Goal: Information Seeking & Learning: Learn about a topic

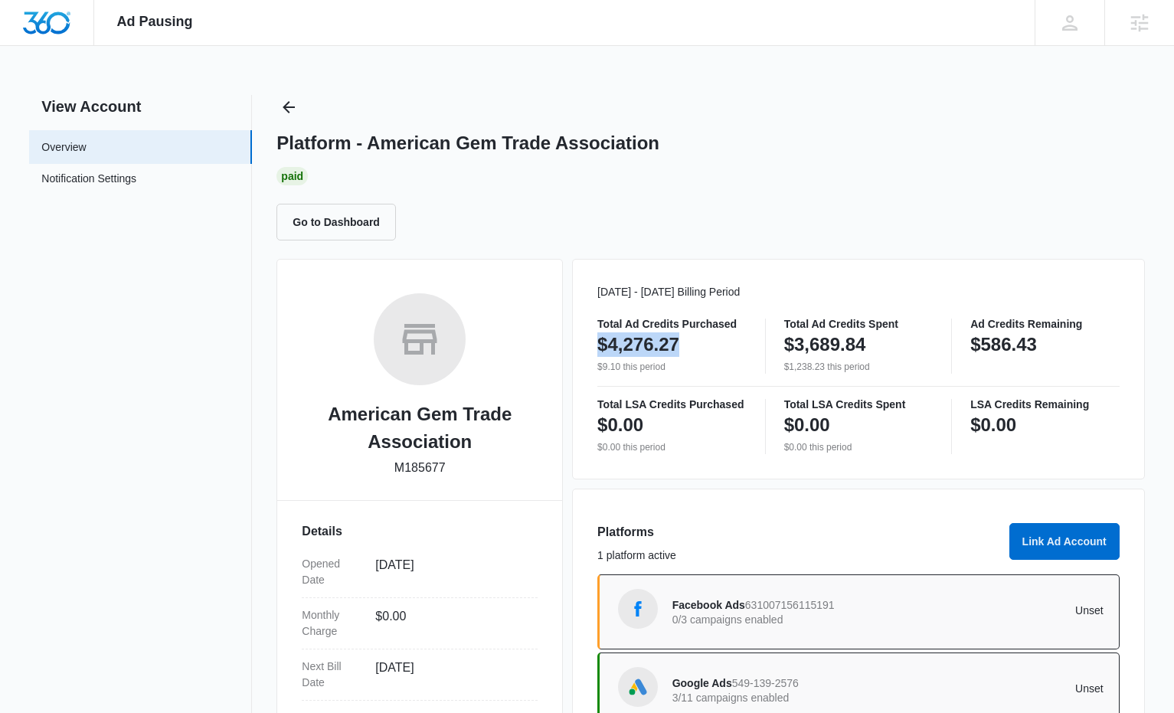
drag, startPoint x: 690, startPoint y: 348, endPoint x: 599, endPoint y: 341, distance: 90.6
click at [599, 341] on div "$4,276.27" at bounding box center [671, 344] width 149 height 31
click at [766, 339] on div "Total Ad Credits Purchased $4,276.27 $9.10 this period Total Ad Credits Spent $…" at bounding box center [858, 345] width 522 height 55
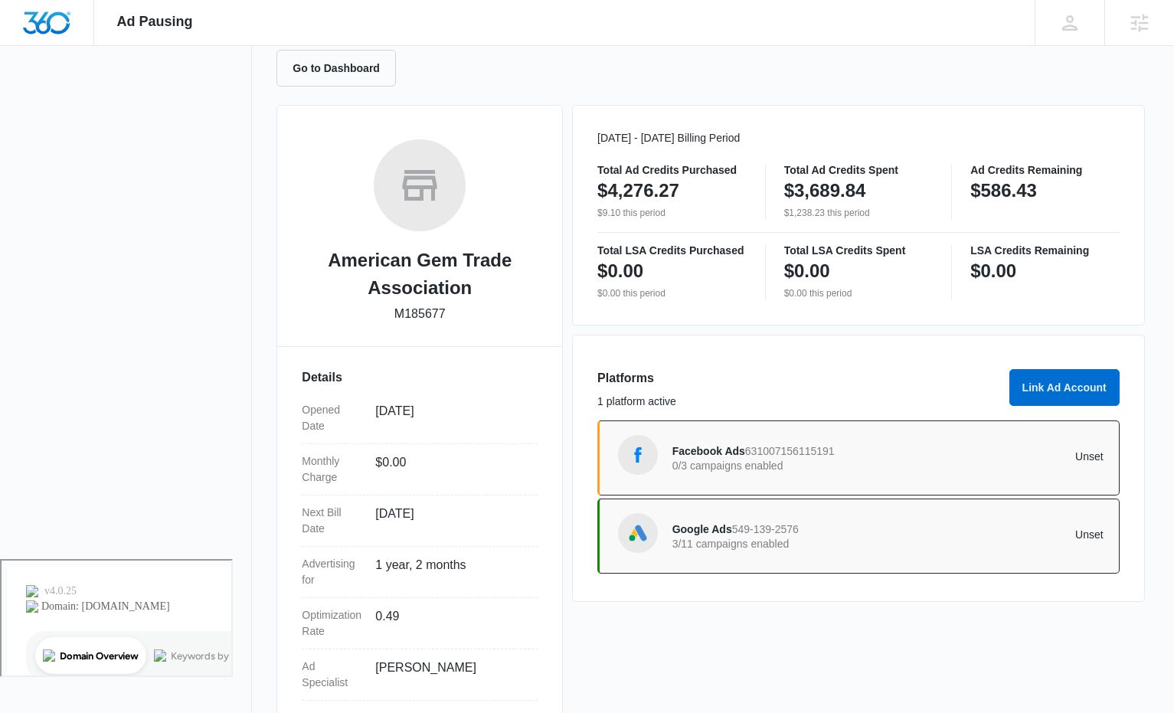
scroll to position [237, 0]
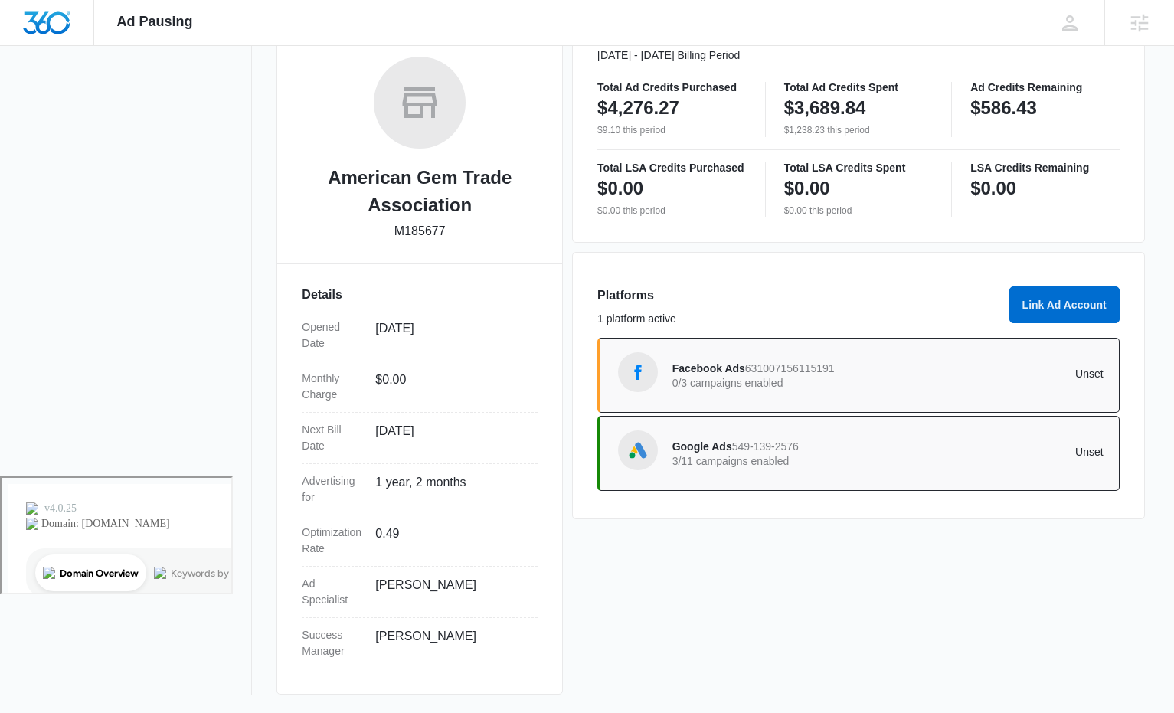
click at [760, 384] on p "0/3 campaigns enabled" at bounding box center [780, 382] width 216 height 11
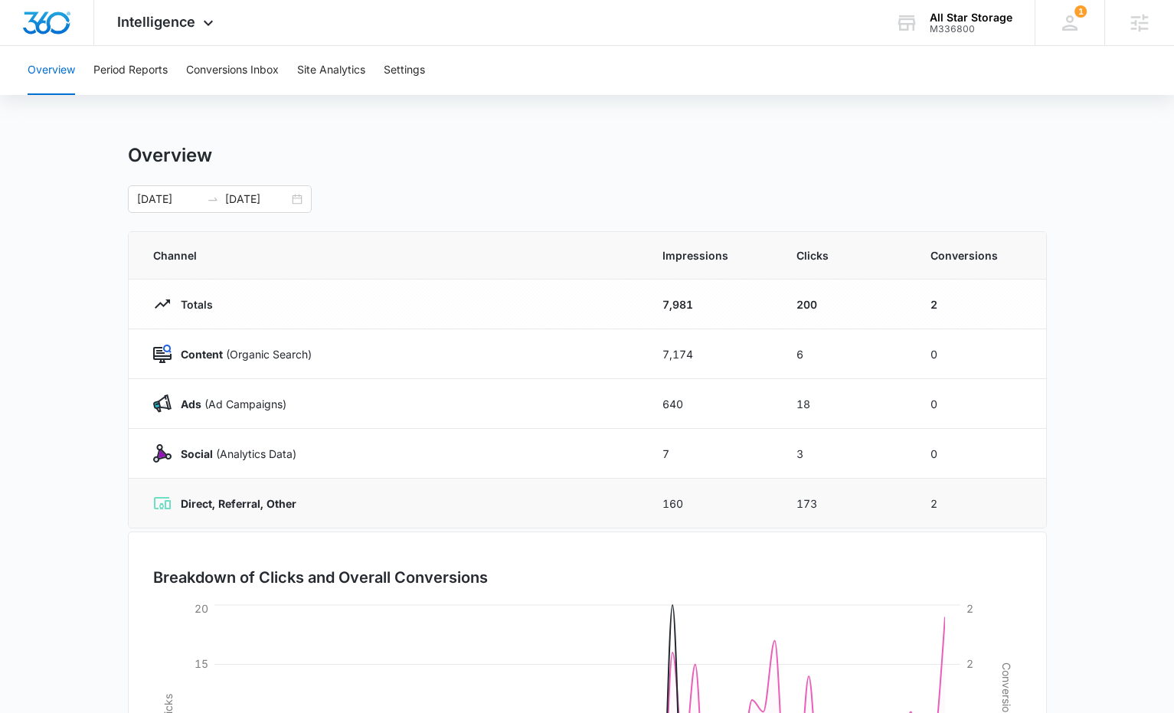
click at [686, 494] on td "160" at bounding box center [711, 503] width 134 height 50
click at [194, 22] on span "Intelligence" at bounding box center [156, 22] width 78 height 16
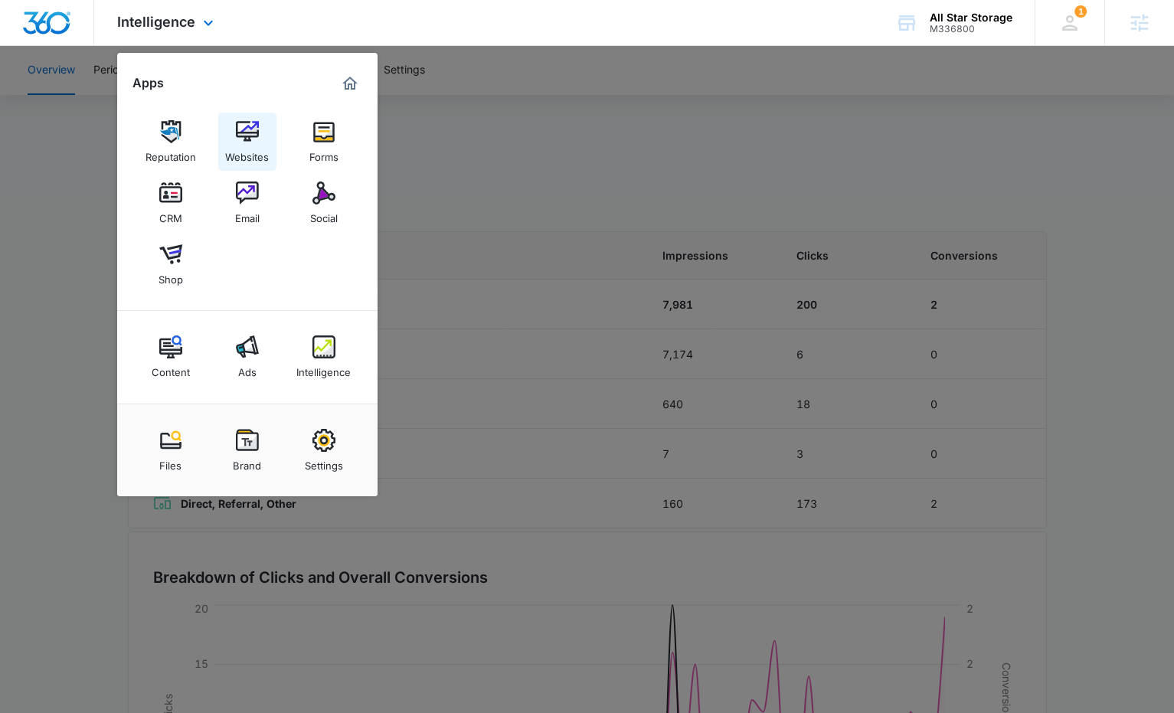
click at [251, 136] on img at bounding box center [247, 131] width 23 height 23
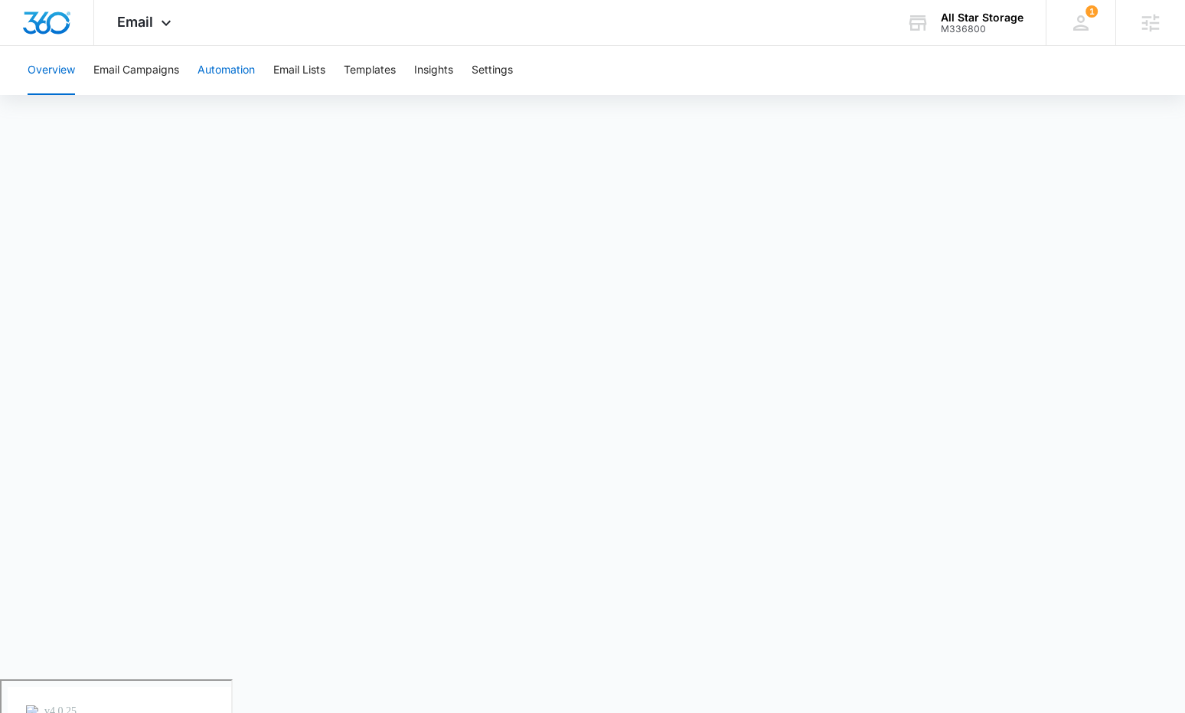
click at [228, 71] on button "Automation" at bounding box center [226, 70] width 57 height 49
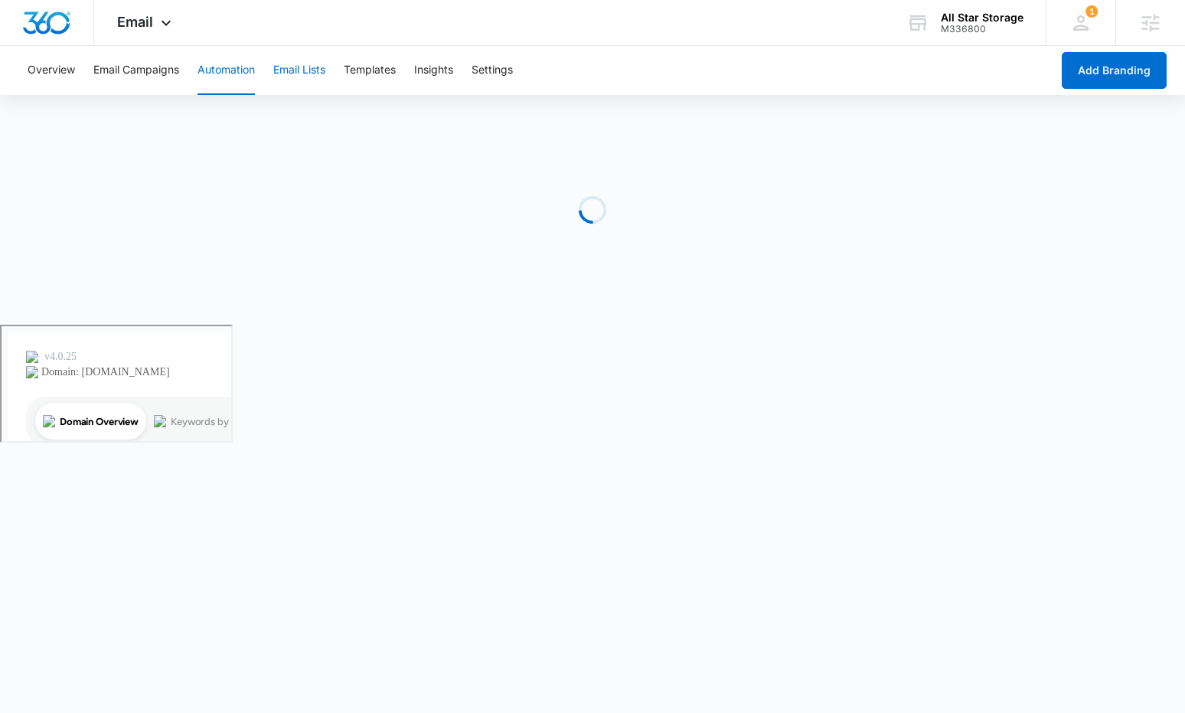
click at [284, 74] on button "Email Lists" at bounding box center [299, 70] width 52 height 49
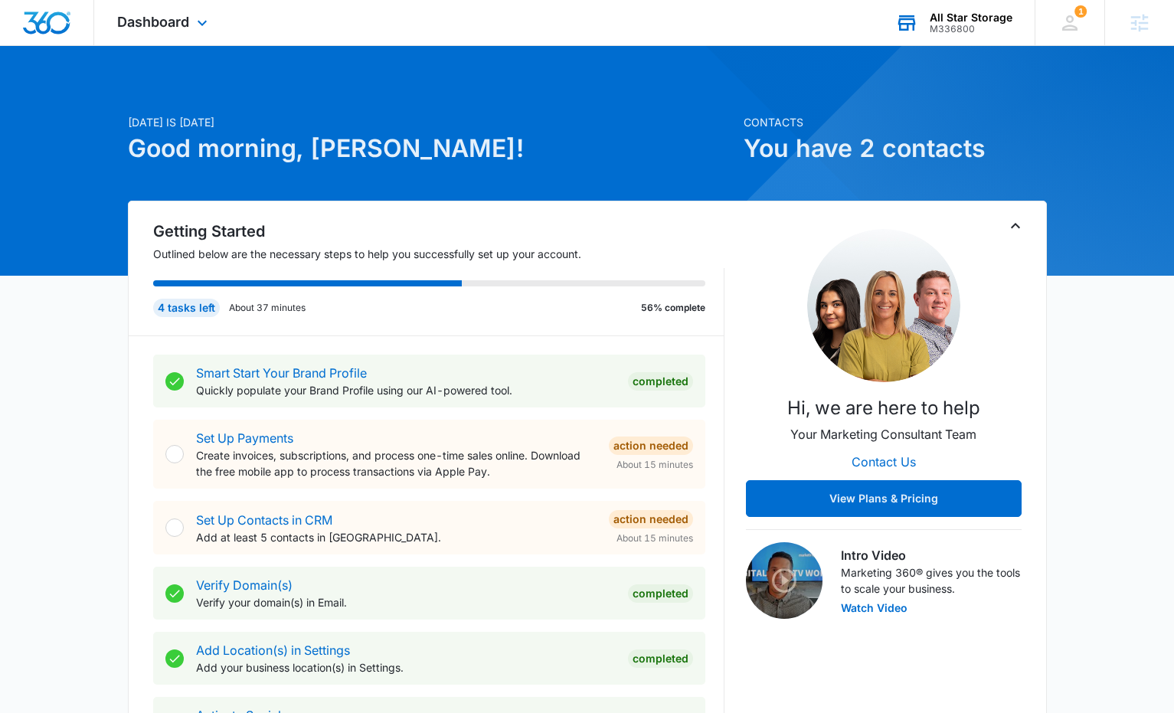
click at [959, 19] on div "All Star Storage" at bounding box center [970, 17] width 83 height 12
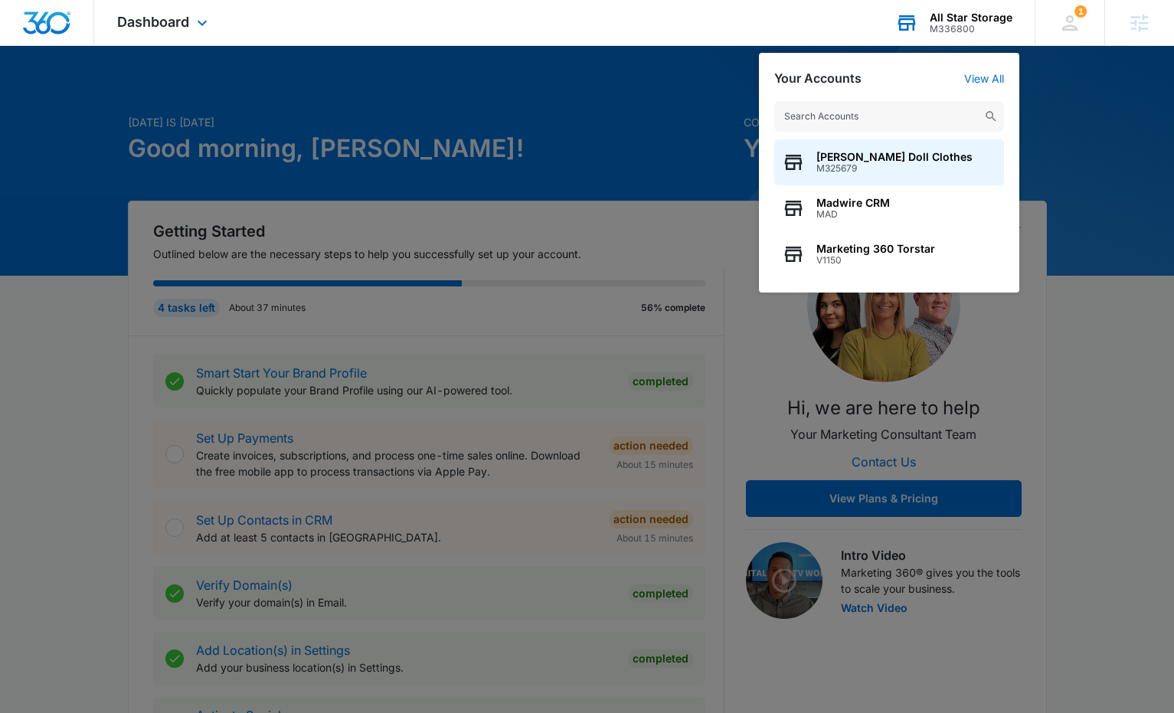
click at [958, 19] on div "All Star Storage" at bounding box center [970, 17] width 83 height 12
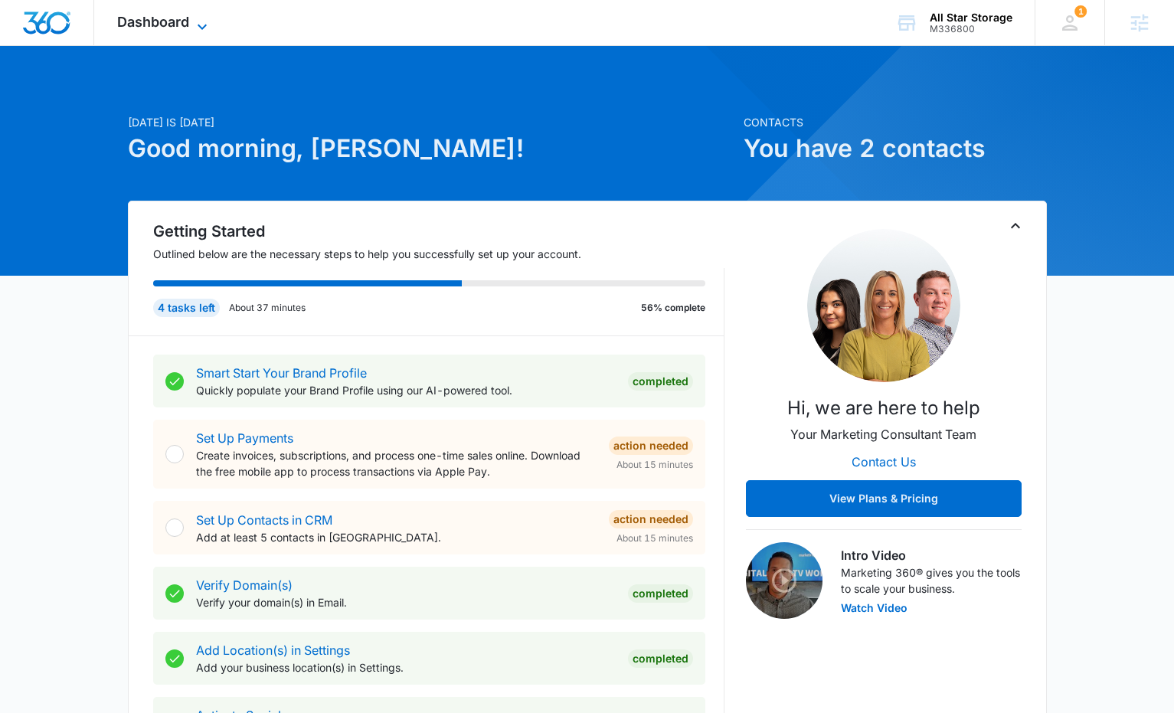
click at [135, 27] on span "Dashboard" at bounding box center [153, 22] width 72 height 16
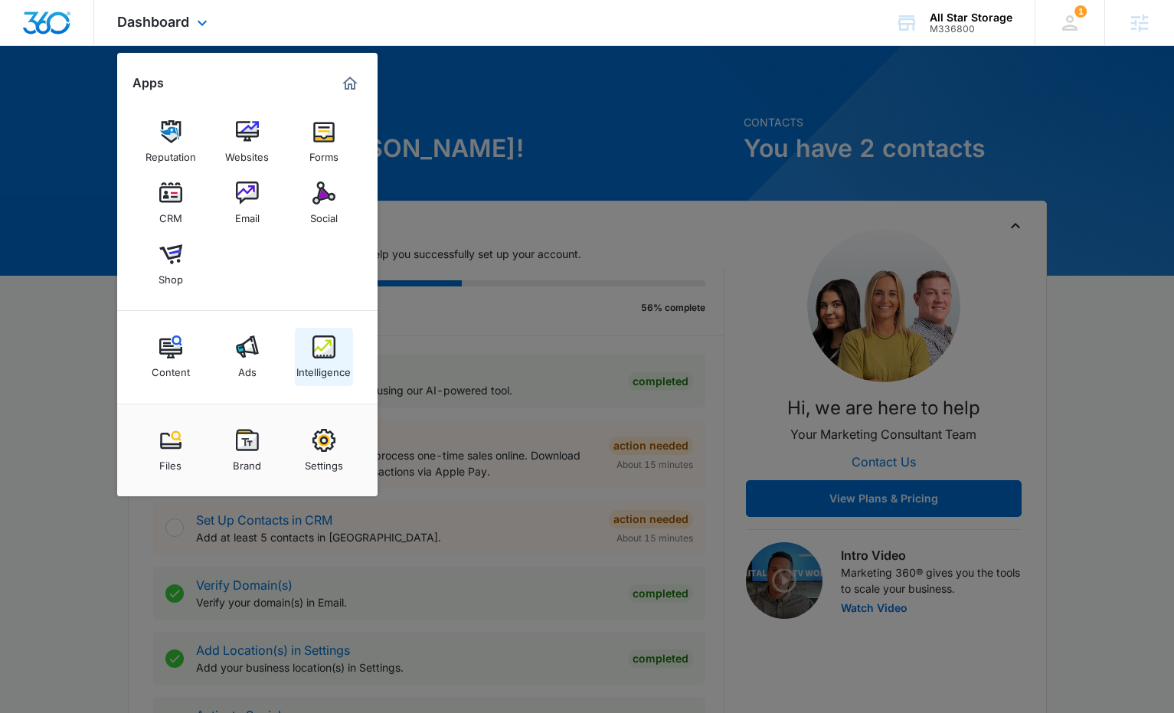
click at [311, 356] on link "Intelligence" at bounding box center [324, 357] width 58 height 58
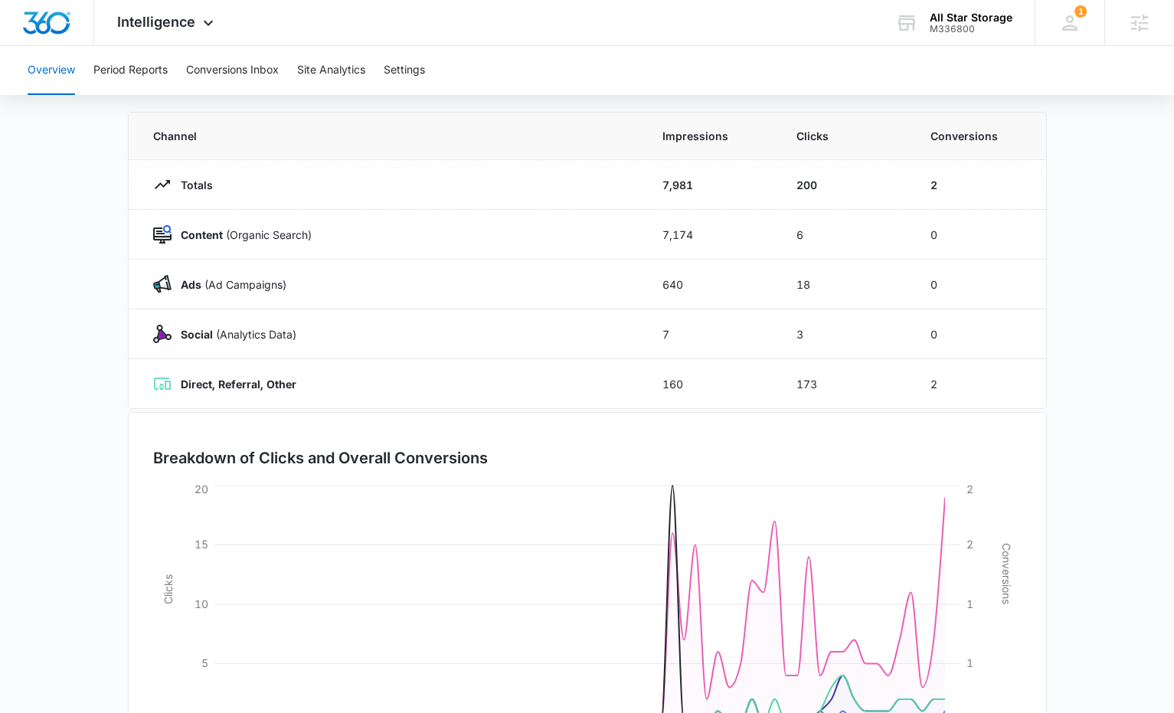
scroll to position [235, 0]
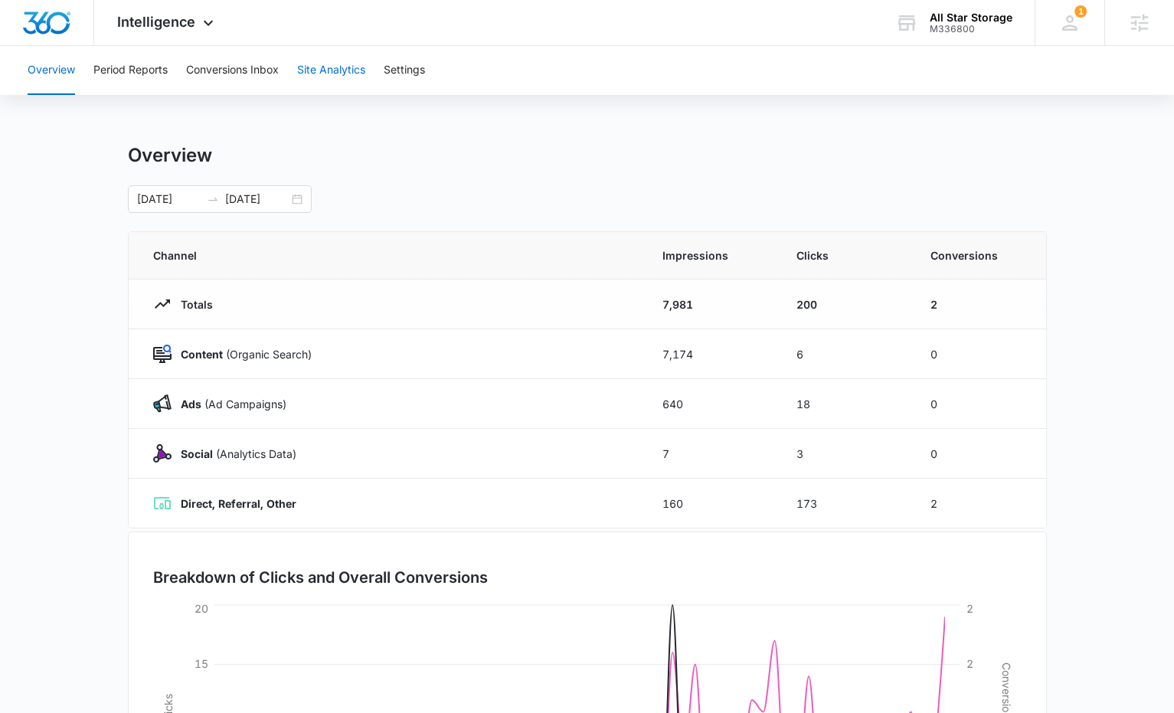
click at [329, 64] on button "Site Analytics" at bounding box center [331, 70] width 68 height 49
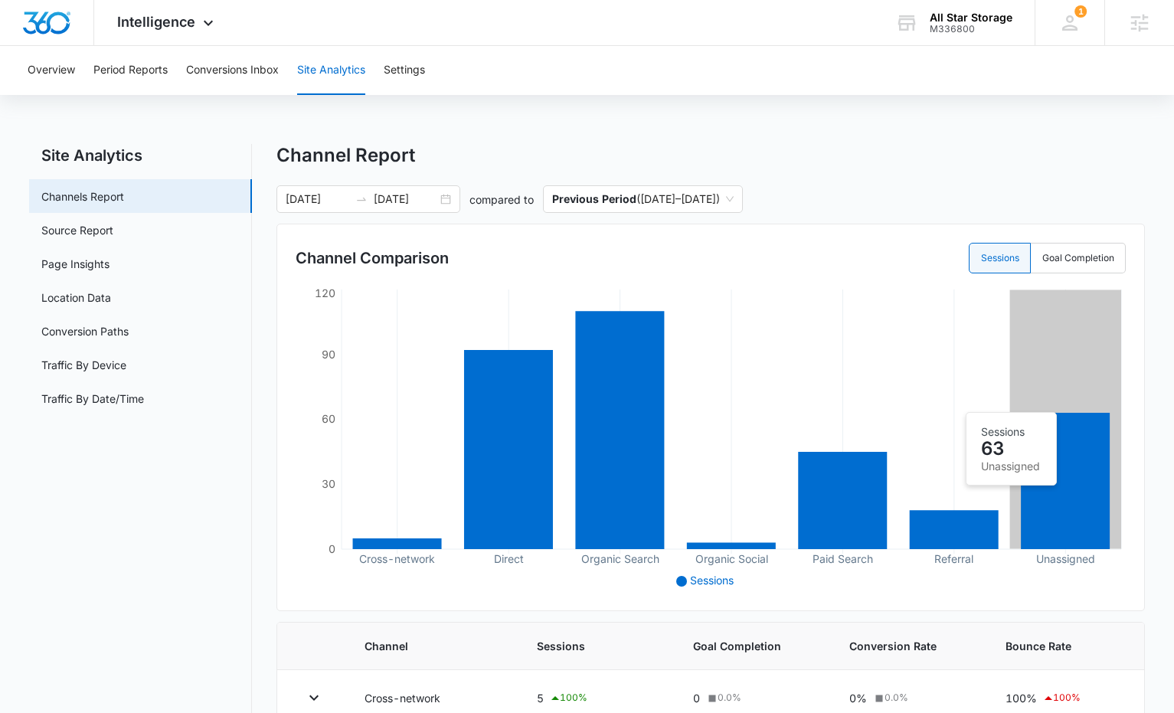
click at [1056, 493] on icon at bounding box center [1065, 481] width 89 height 136
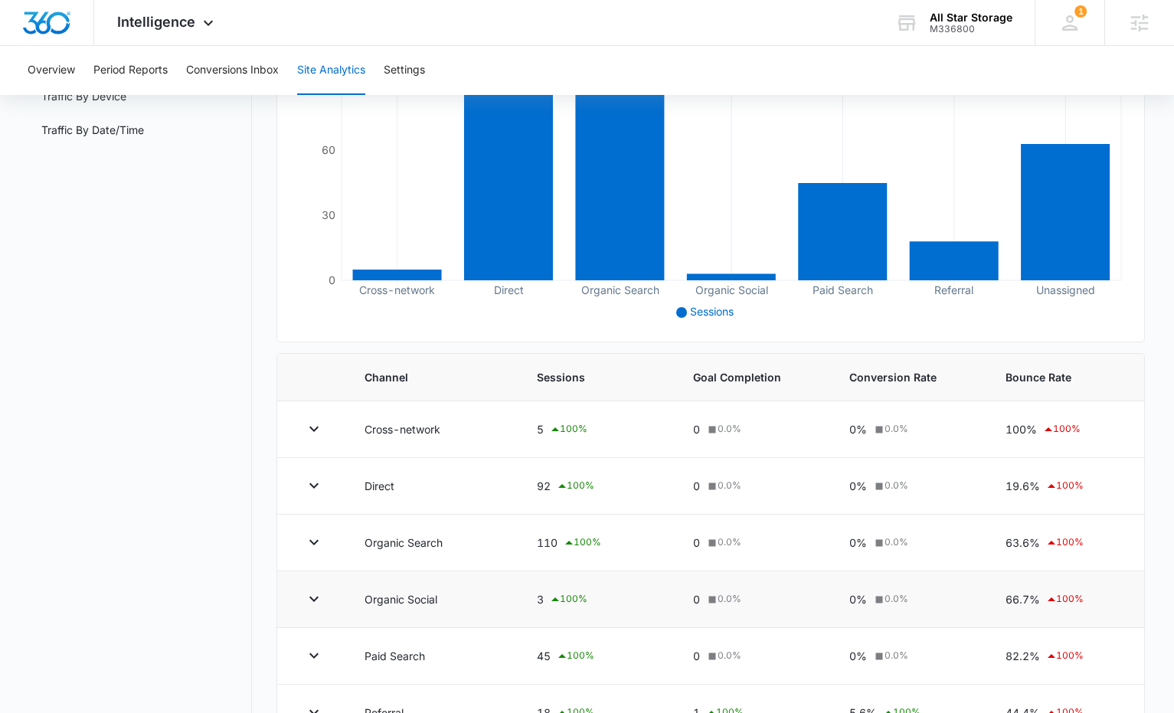
scroll to position [269, 0]
click at [576, 428] on div "100 %" at bounding box center [568, 429] width 38 height 18
click at [1048, 649] on icon at bounding box center [1051, 655] width 18 height 18
click at [1051, 657] on icon at bounding box center [1051, 655] width 18 height 18
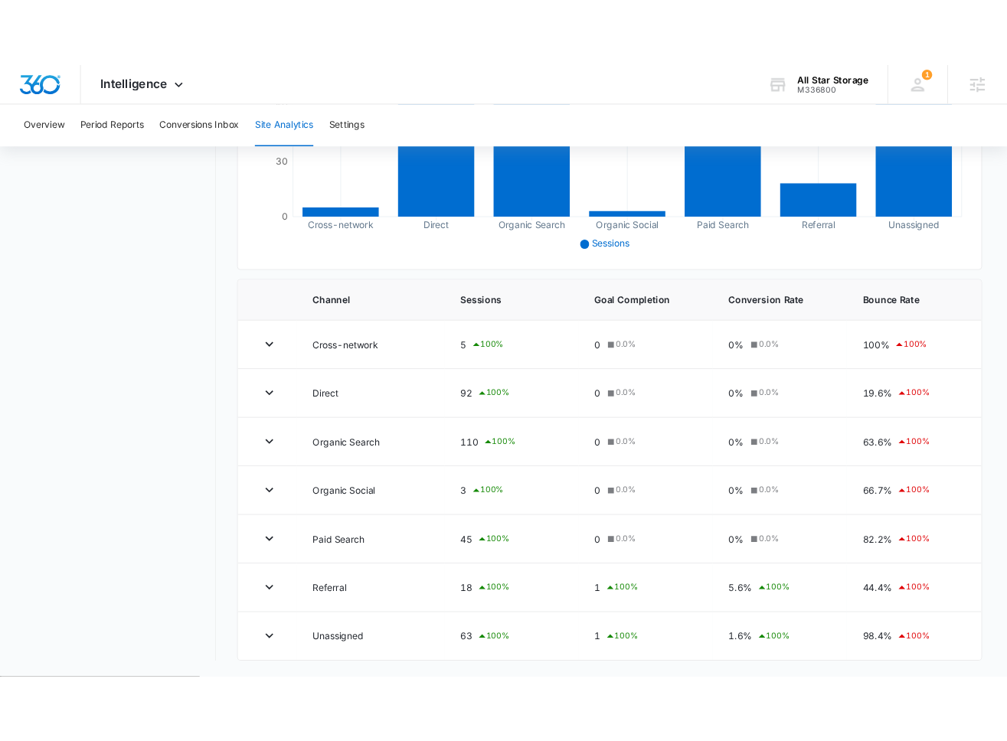
scroll to position [0, 0]
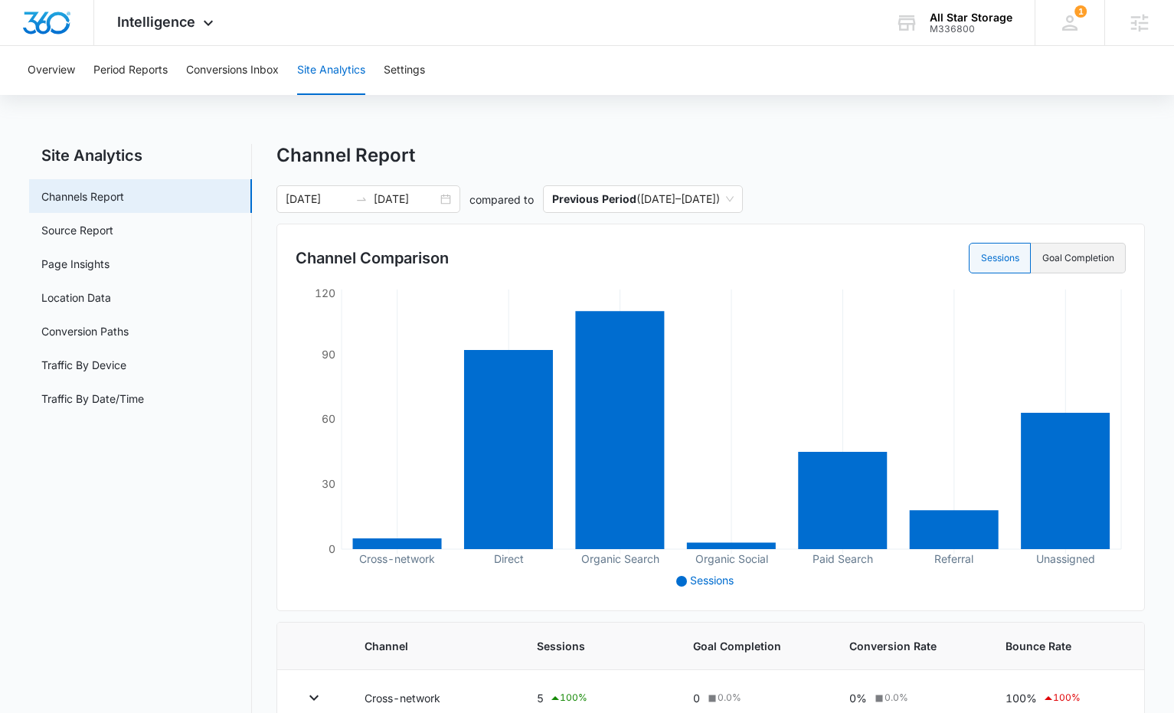
click at [1081, 256] on label "Goal Completion" at bounding box center [1077, 258] width 95 height 31
click at [1042, 258] on input "Goal Completion" at bounding box center [1041, 258] width 1 height 1
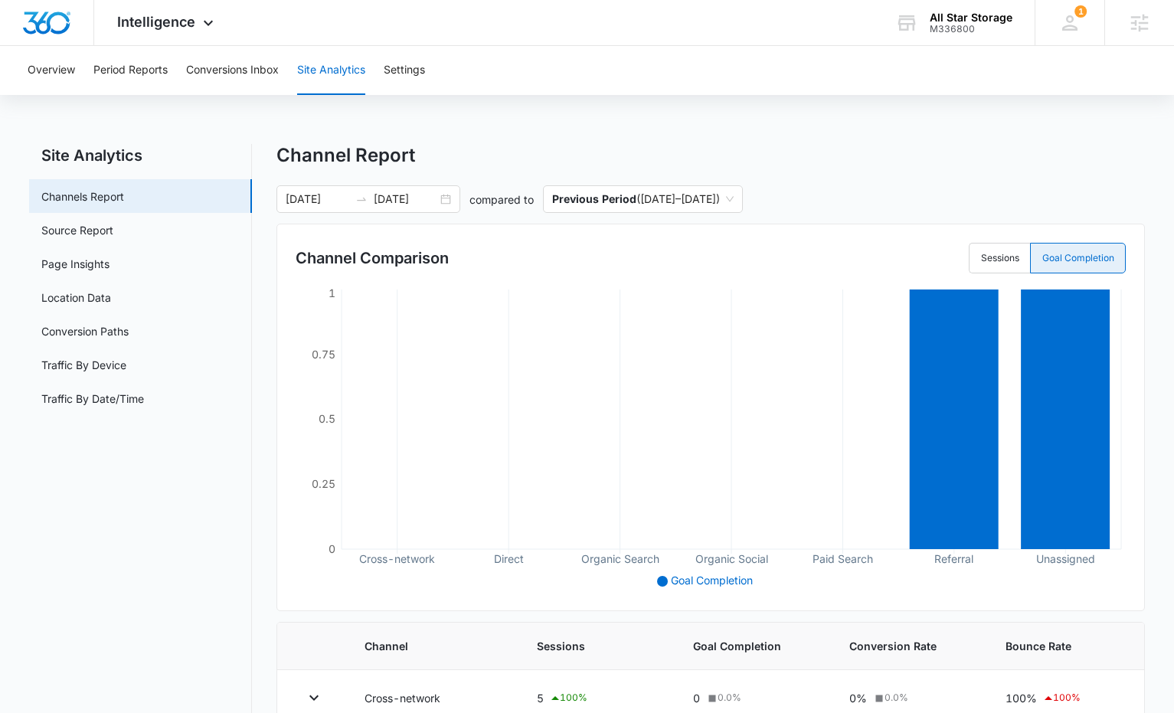
radio input "false"
radio input "true"
drag, startPoint x: 968, startPoint y: 254, endPoint x: 988, endPoint y: 257, distance: 20.1
click at [968, 254] on label "Sessions" at bounding box center [998, 258] width 61 height 31
click at [980, 258] on input "Sessions" at bounding box center [980, 258] width 1 height 1
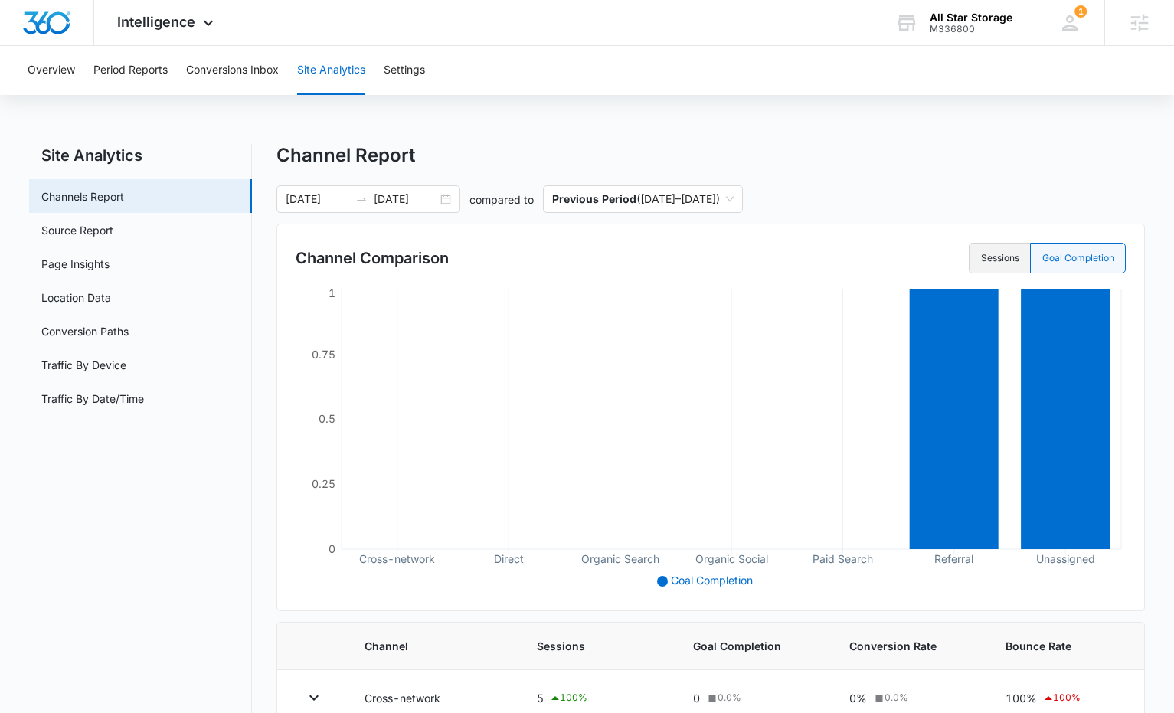
radio input "true"
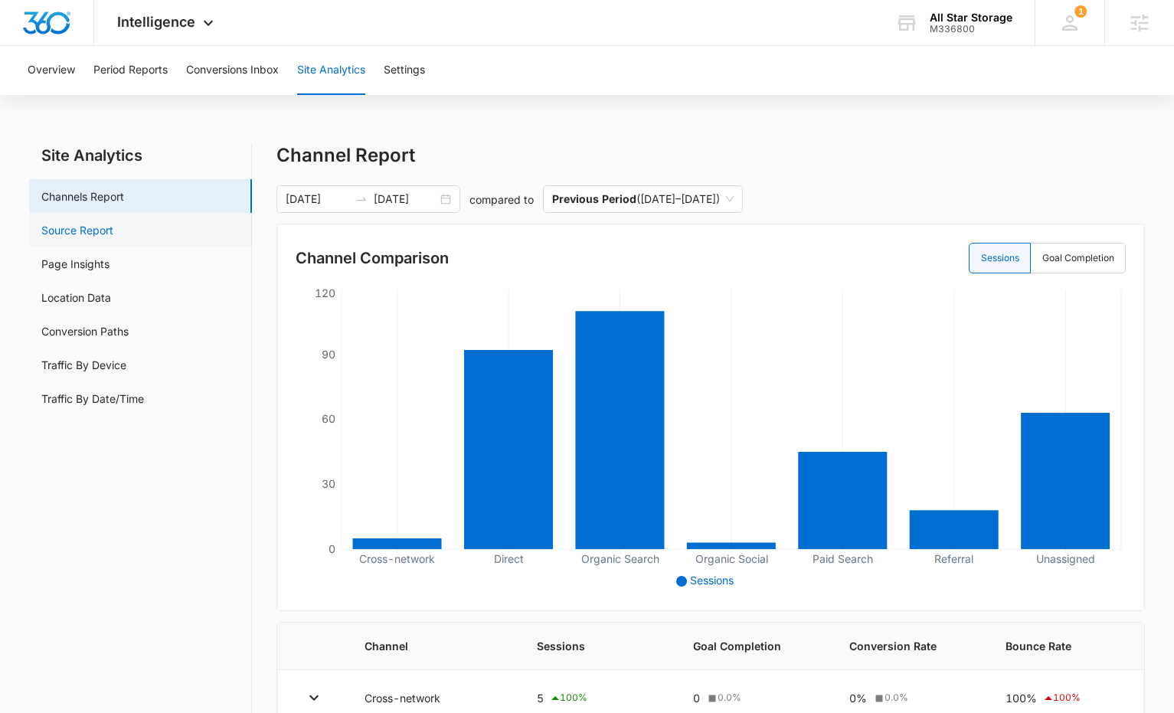
click at [86, 238] on link "Source Report" at bounding box center [77, 230] width 72 height 16
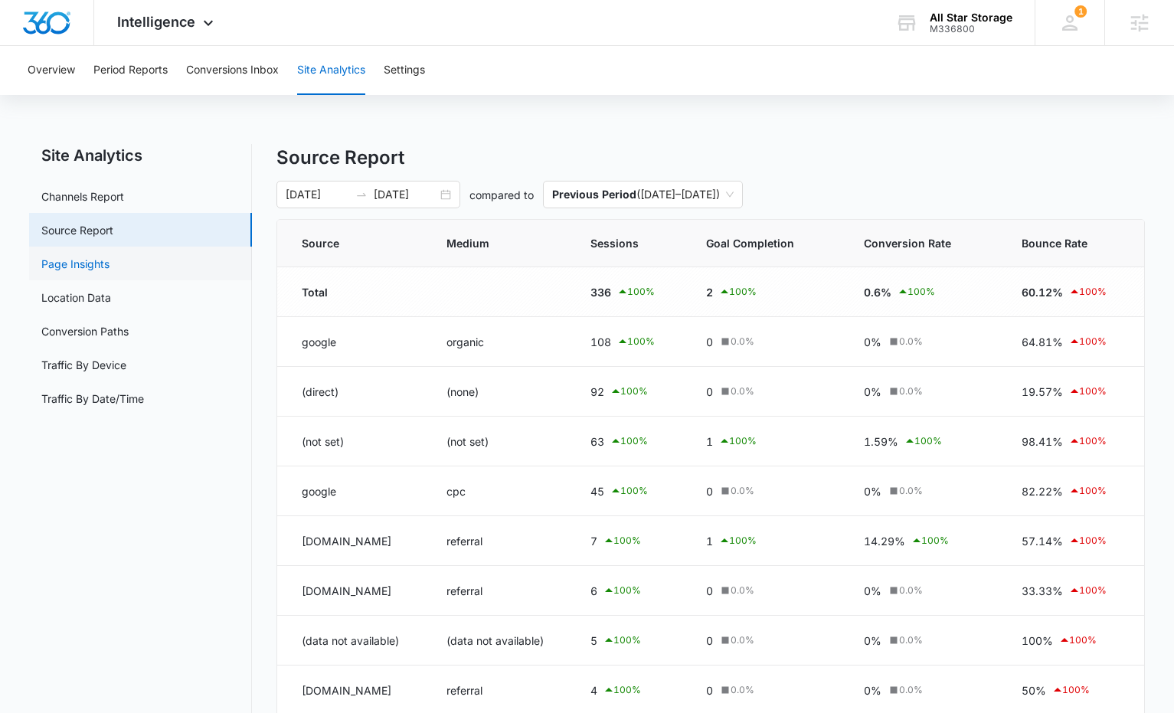
click at [94, 264] on link "Page Insights" at bounding box center [75, 264] width 68 height 16
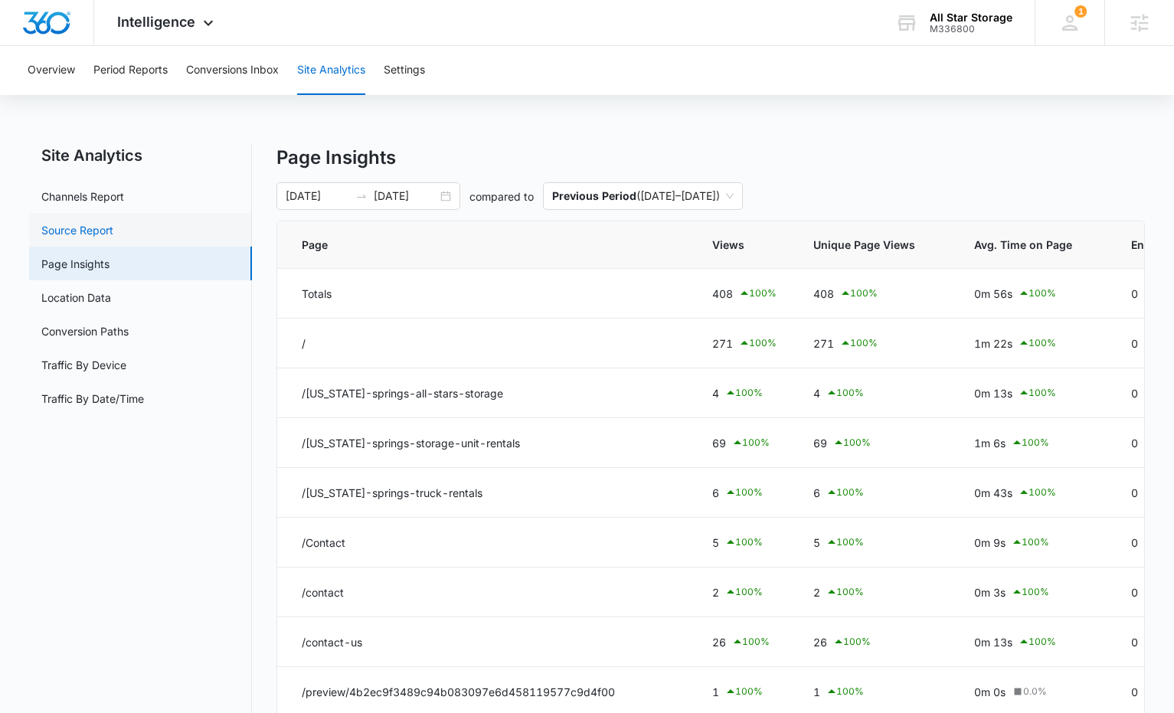
click at [72, 227] on link "Source Report" at bounding box center [77, 230] width 72 height 16
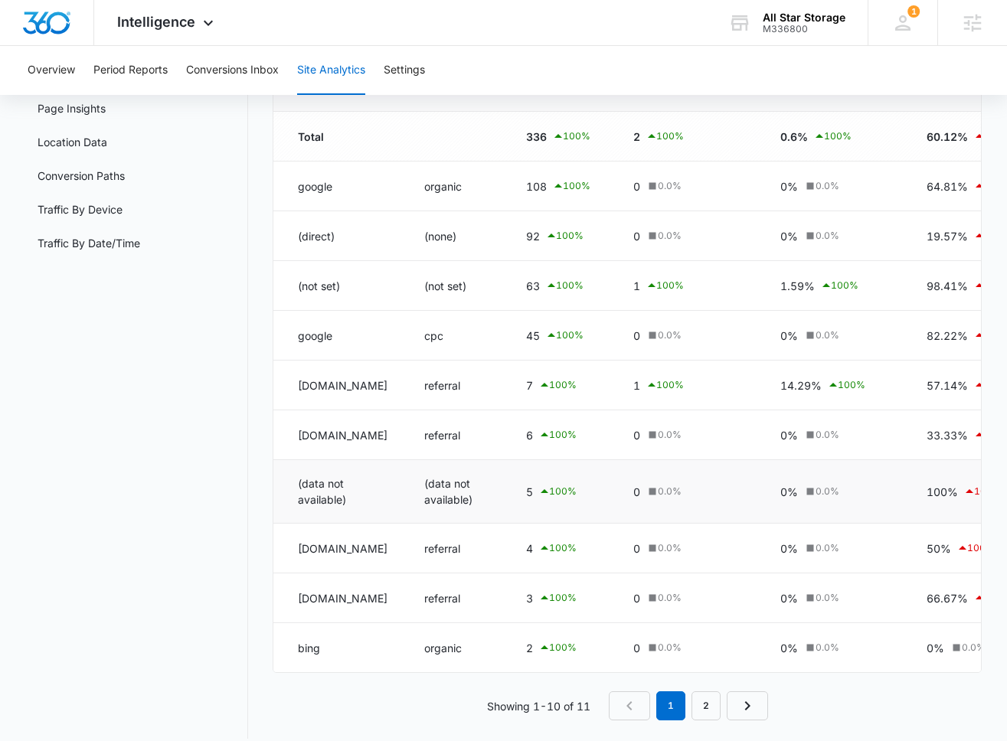
scroll to position [152, 0]
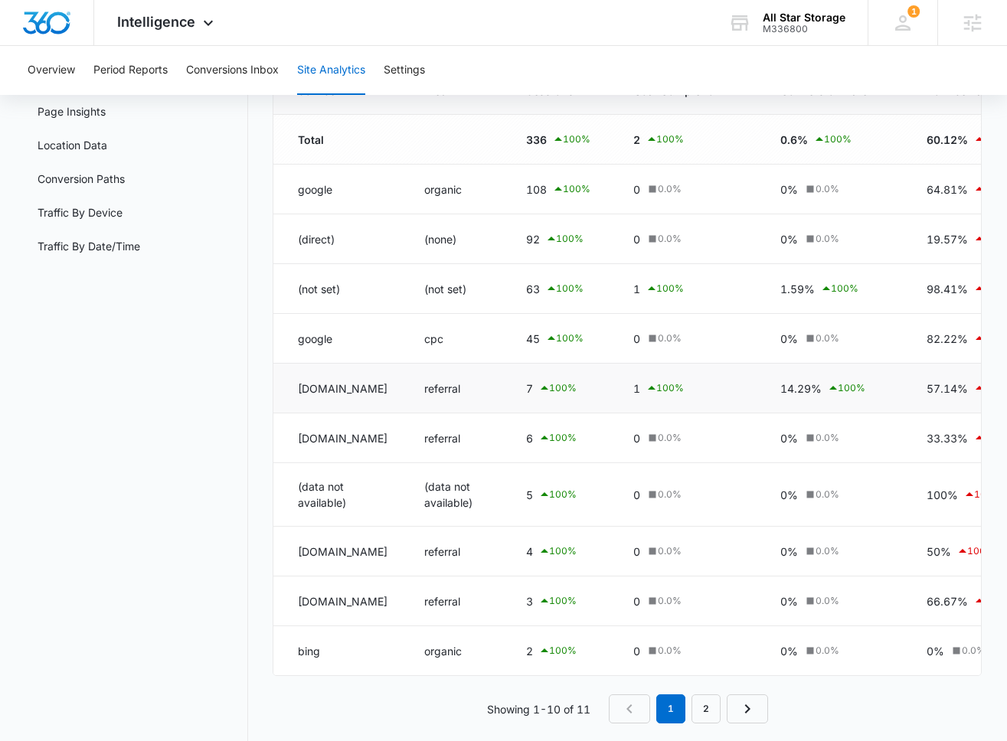
click at [367, 393] on td "tagassistant.google.com" at bounding box center [339, 389] width 132 height 50
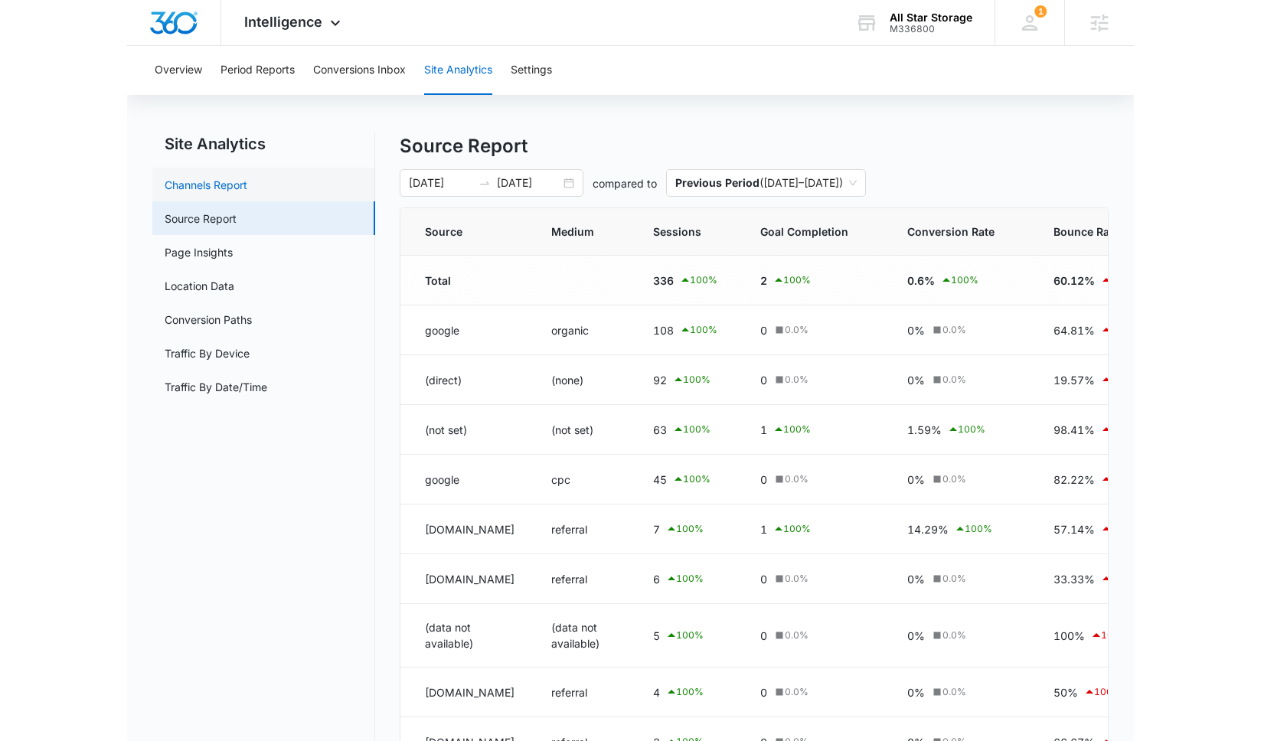
scroll to position [0, 0]
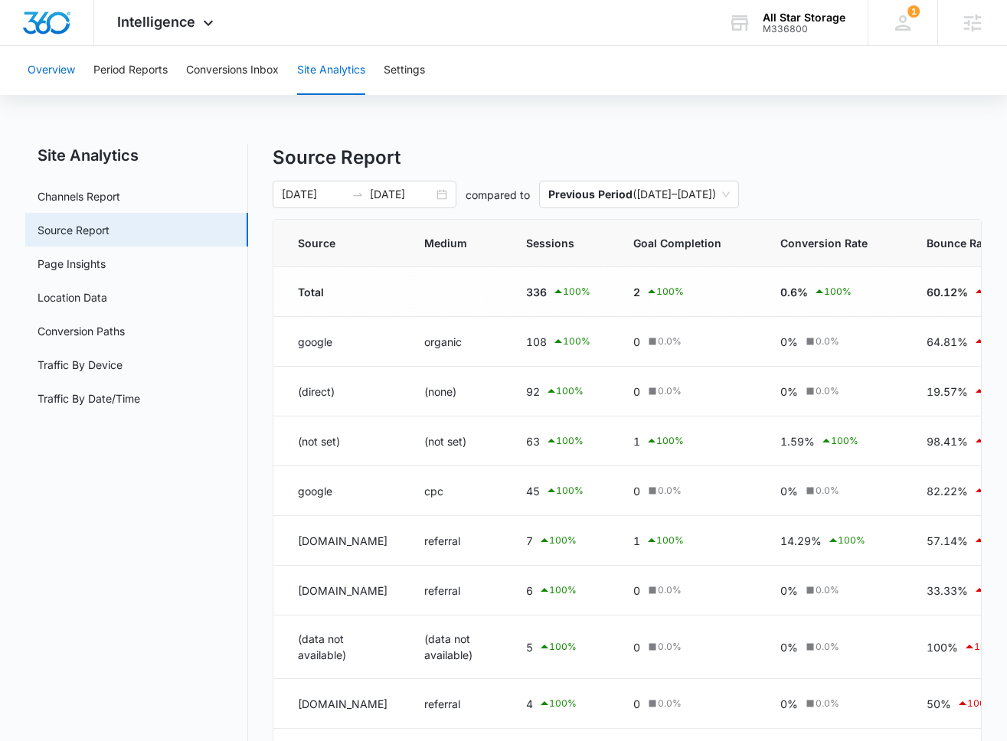
click at [64, 80] on button "Overview" at bounding box center [51, 70] width 47 height 49
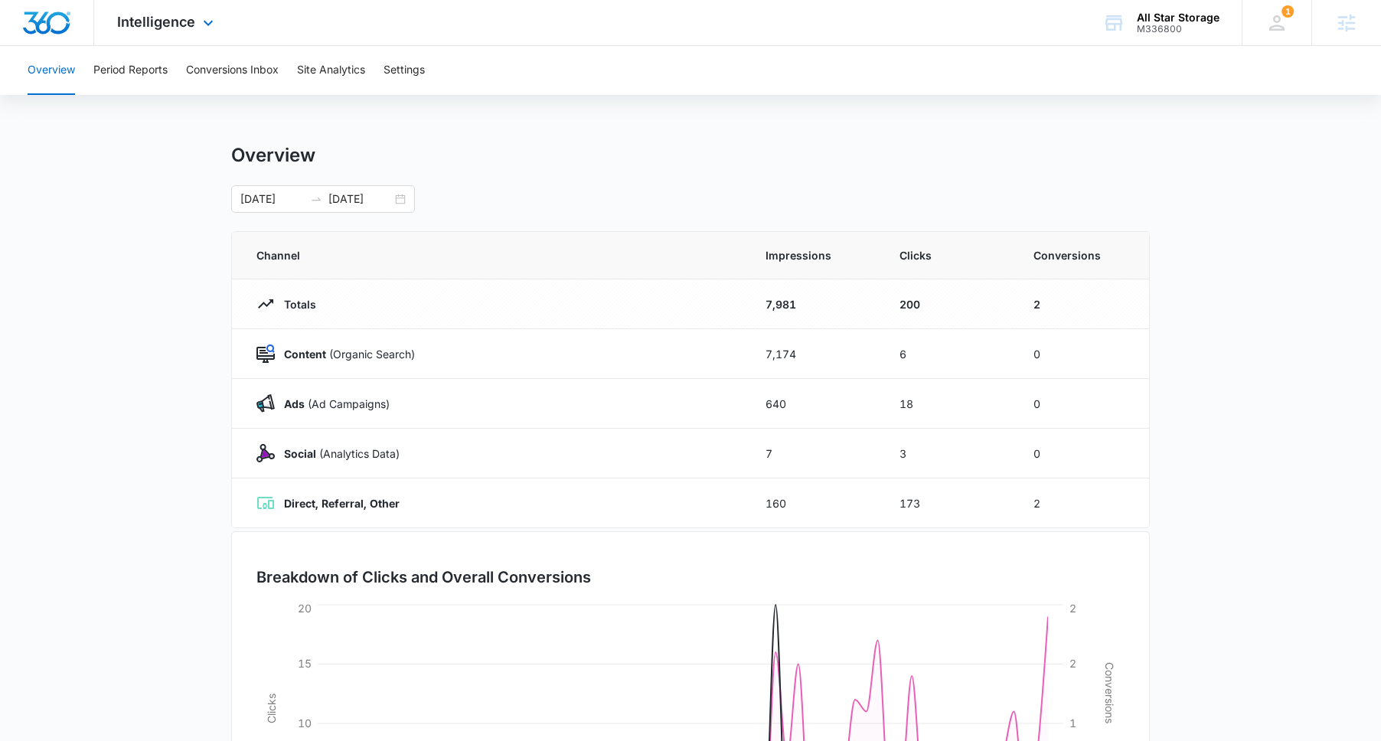
click at [197, 22] on div "Intelligence Apps Reputation Websites Forms CRM Email Social Shop Content Ads I…" at bounding box center [167, 22] width 146 height 45
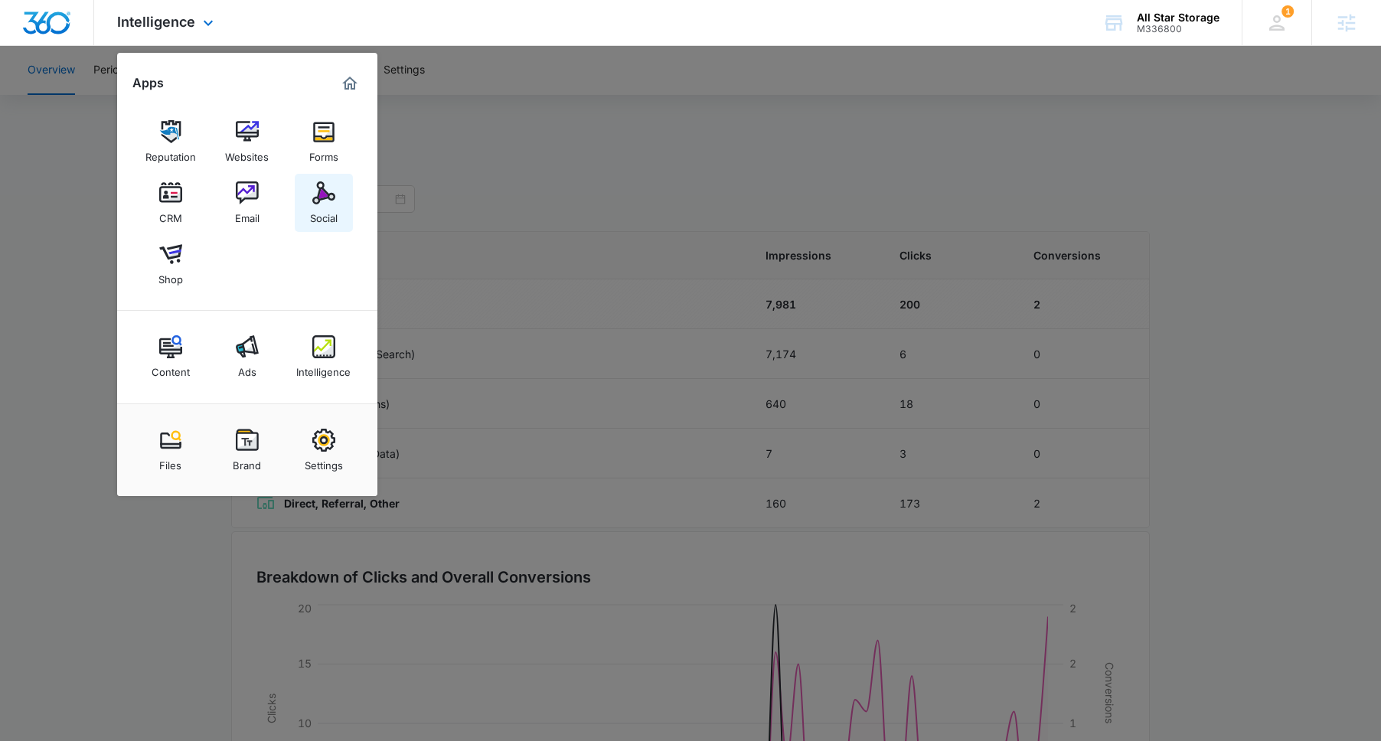
click at [320, 198] on img at bounding box center [323, 192] width 23 height 23
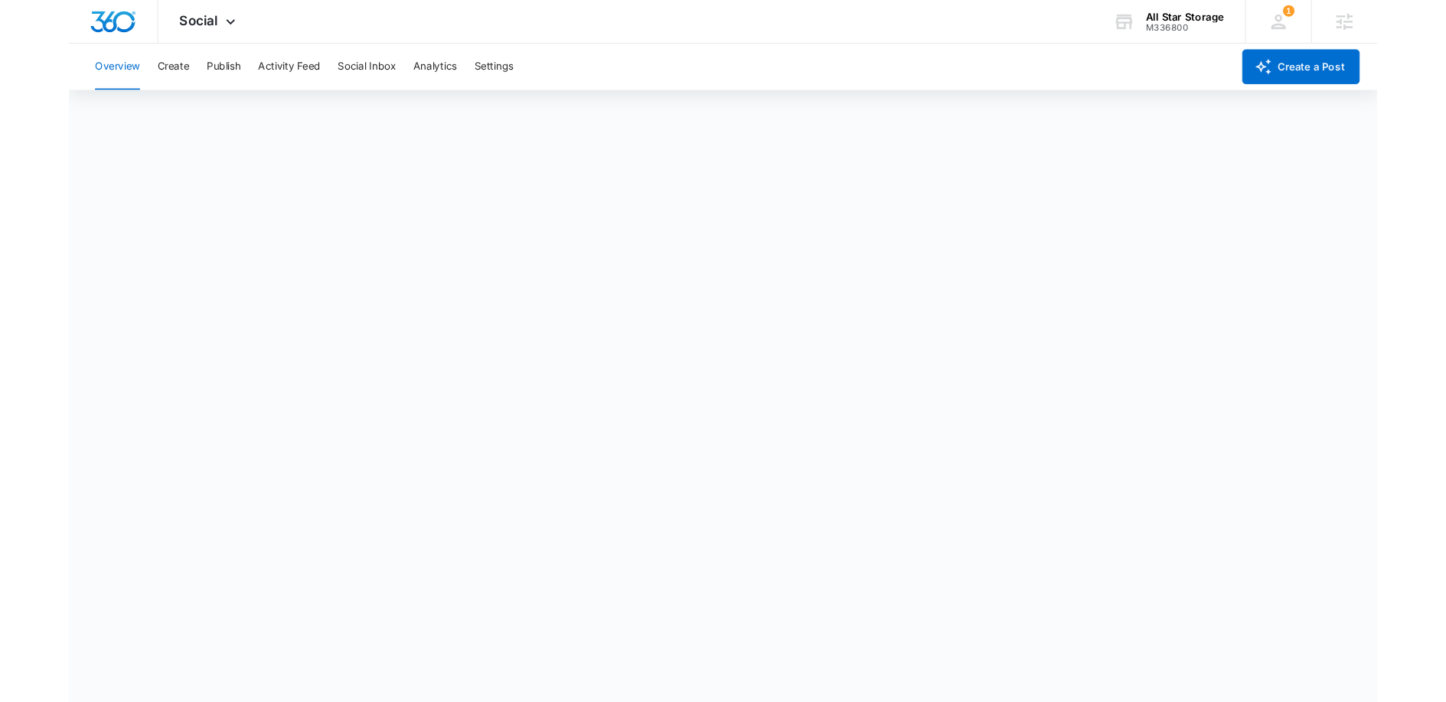
scroll to position [4, 0]
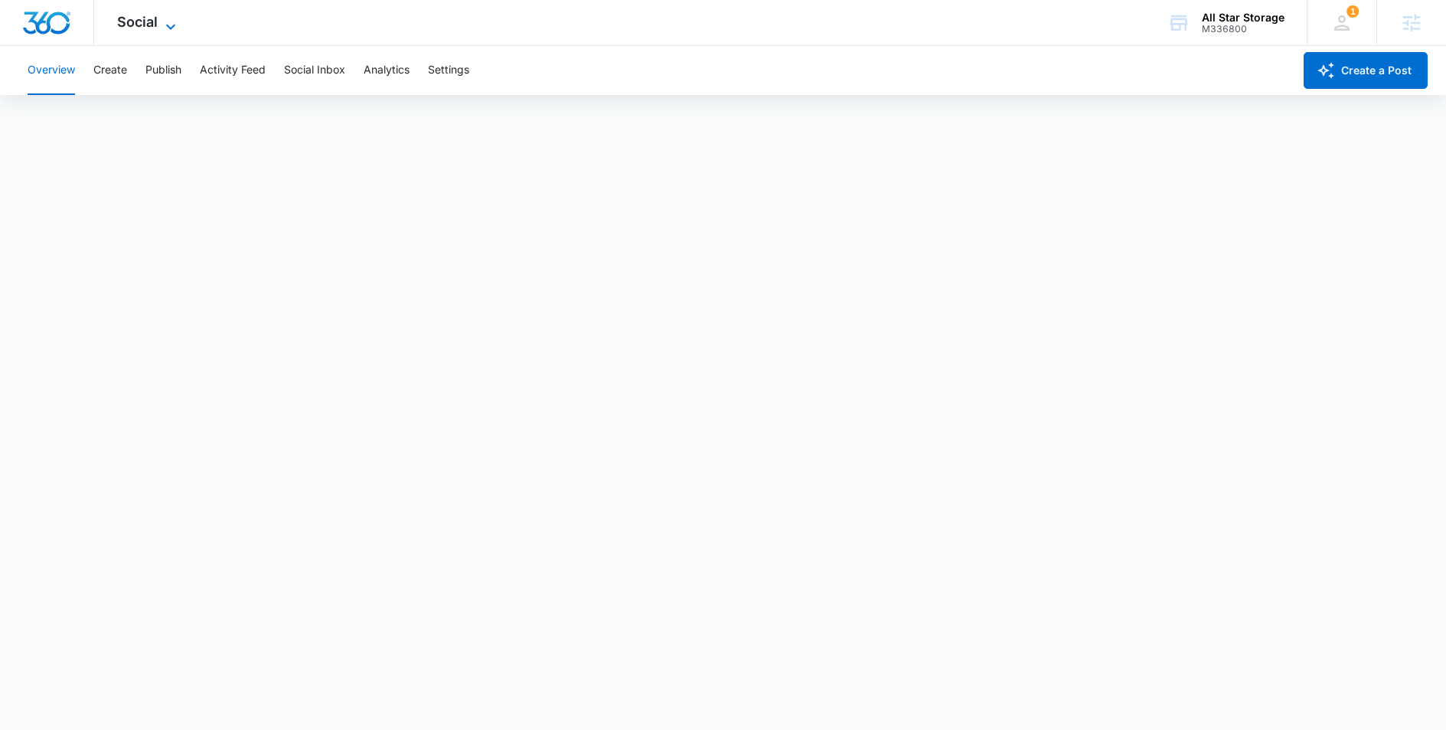
click at [139, 17] on span "Social" at bounding box center [137, 22] width 41 height 16
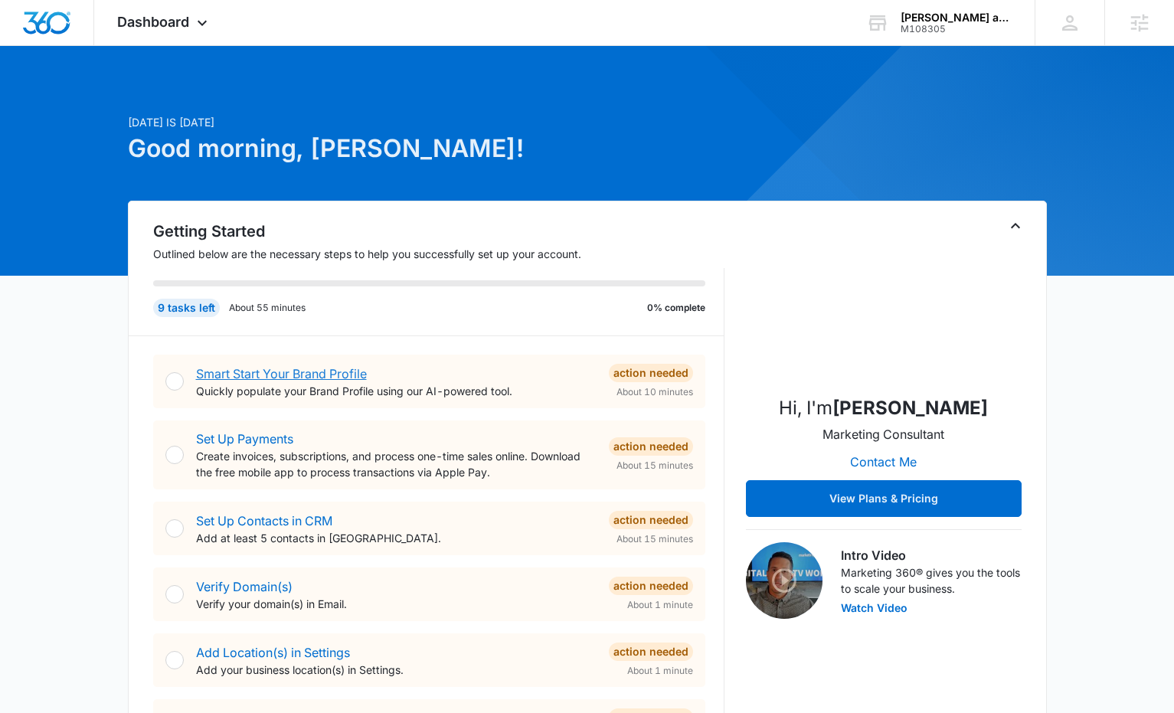
click at [317, 380] on link "Smart Start Your Brand Profile" at bounding box center [281, 373] width 171 height 15
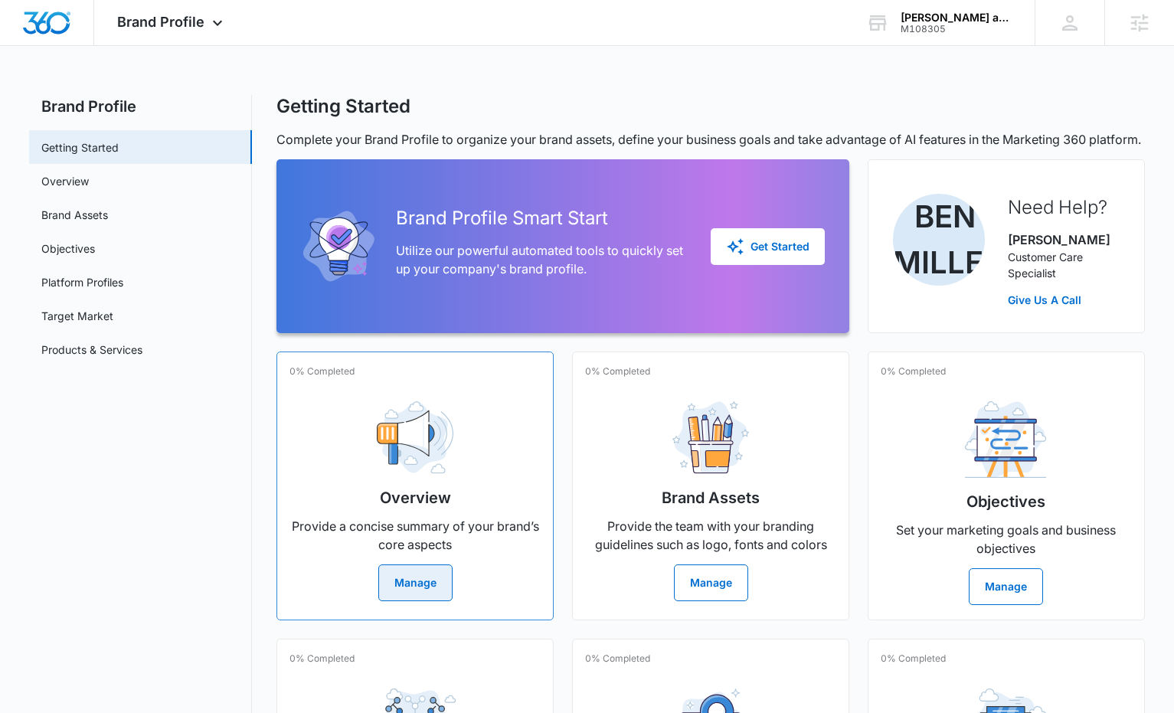
click at [402, 601] on button "Manage" at bounding box center [415, 582] width 74 height 37
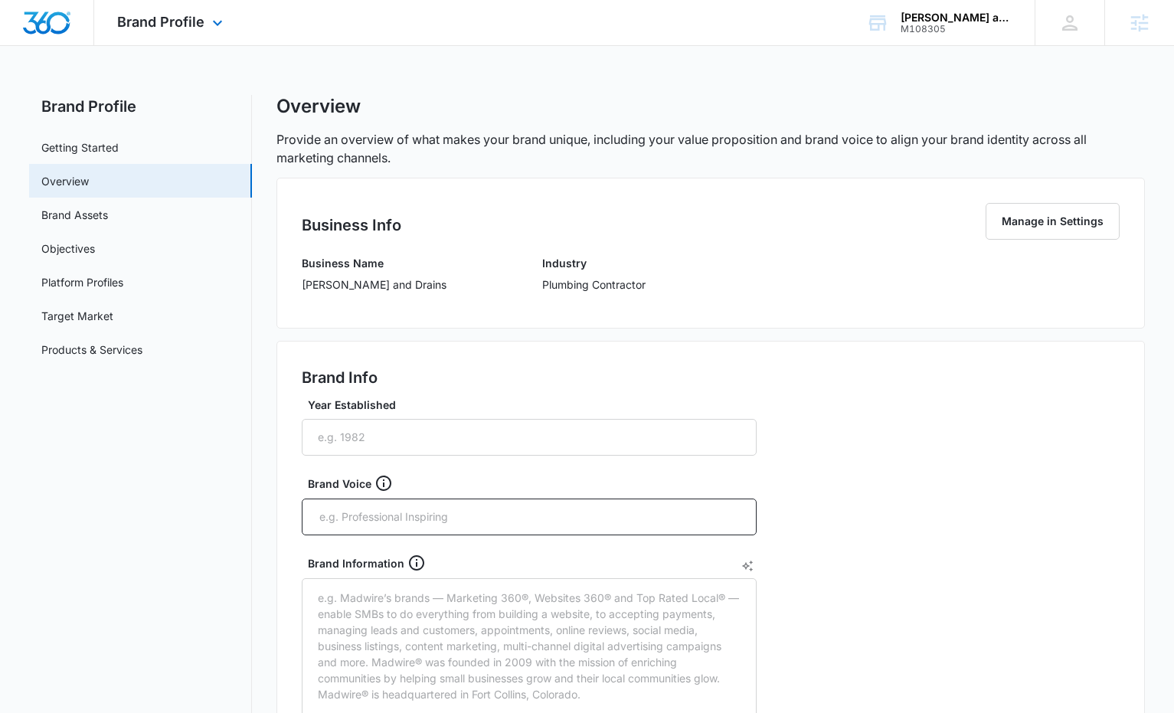
click at [58, 19] on img "Dashboard" at bounding box center [46, 22] width 49 height 23
